Goal: Task Accomplishment & Management: Use online tool/utility

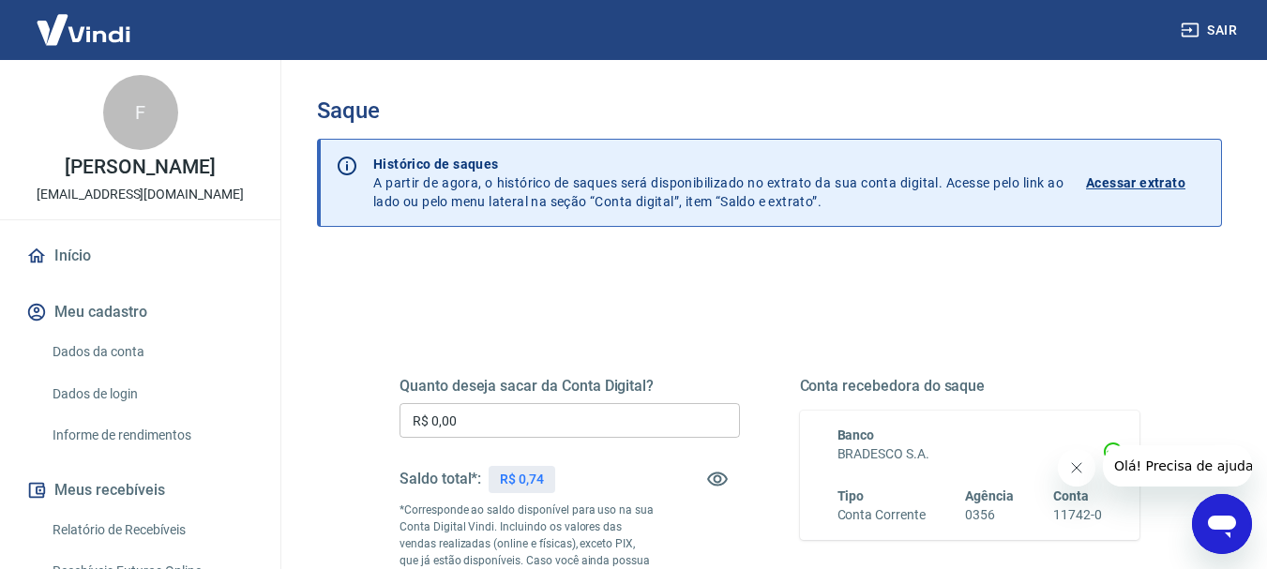
click at [156, 268] on link "Início" at bounding box center [140, 255] width 235 height 41
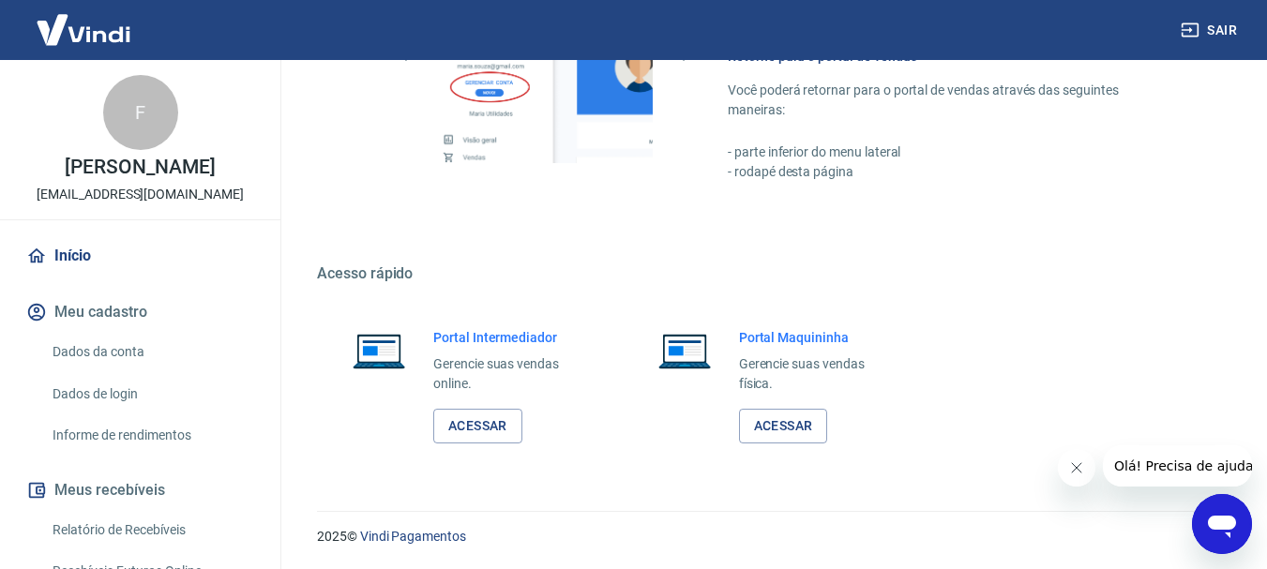
click at [1069, 469] on icon "Fechar mensagem da empresa" at bounding box center [1076, 468] width 15 height 15
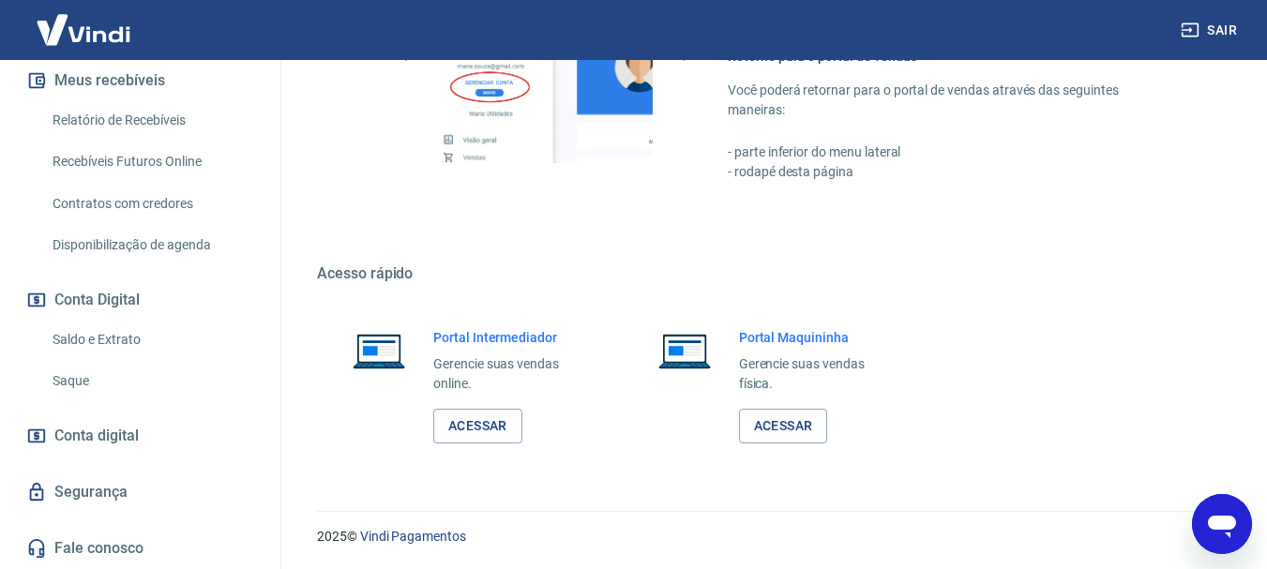
scroll to position [336, 0]
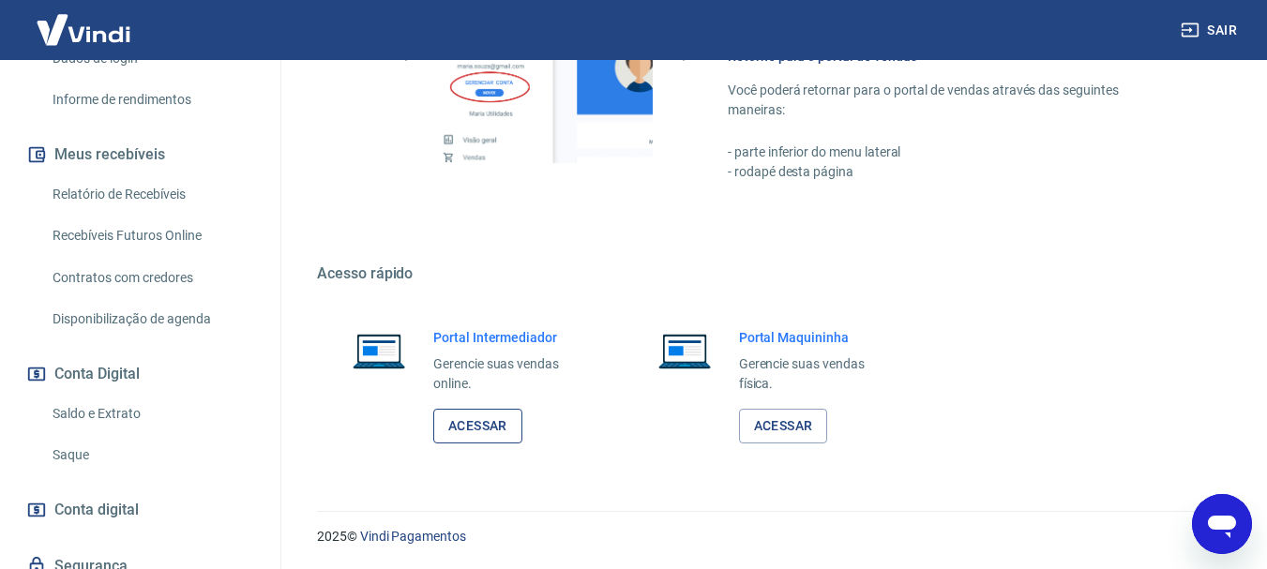
click at [478, 424] on link "Acessar" at bounding box center [477, 426] width 89 height 35
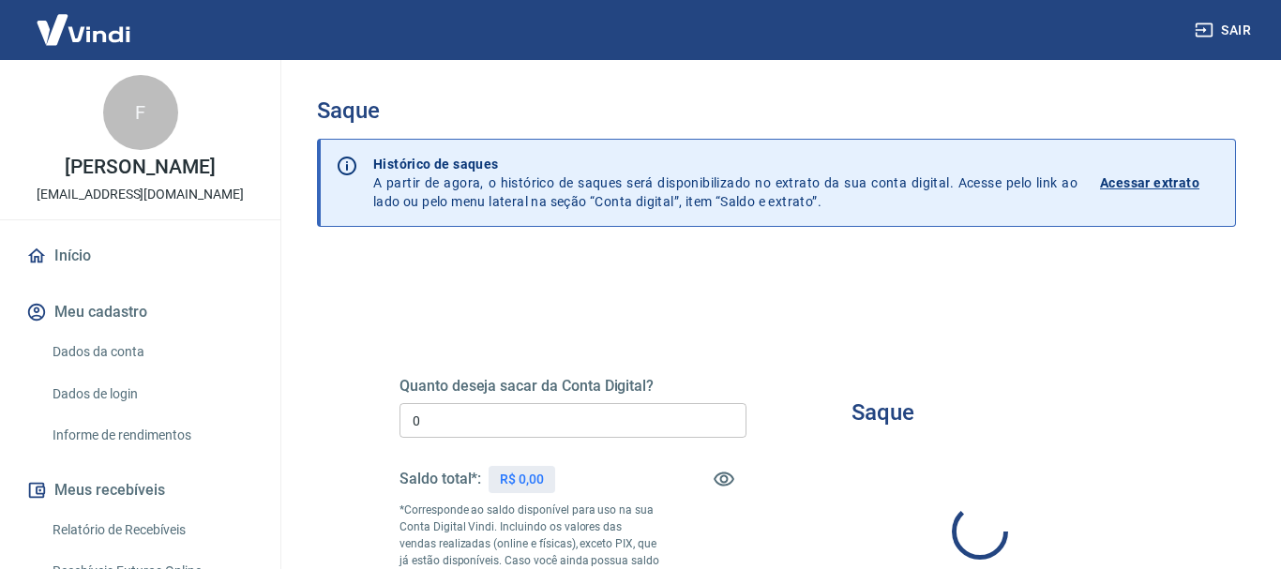
type input "R$ 0,00"
